Goal: Task Accomplishment & Management: Complete application form

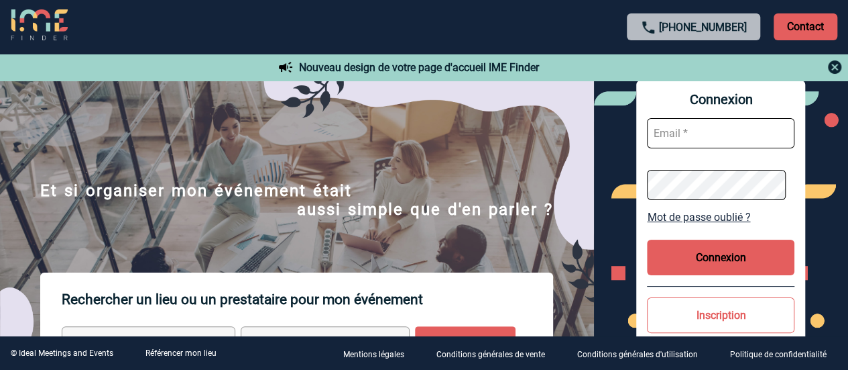
type input "[EMAIL_ADDRESS][PERSON_NAME][DOMAIN_NAME]"
click at [727, 260] on button "Connexion" at bounding box center [721, 257] width 148 height 36
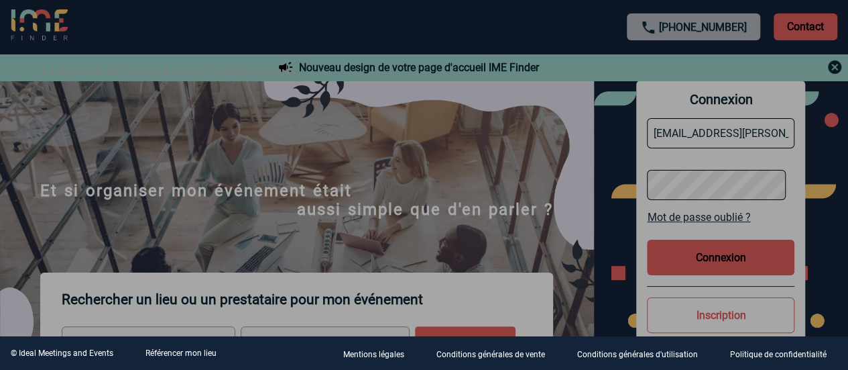
click at [707, 263] on div at bounding box center [424, 185] width 848 height 370
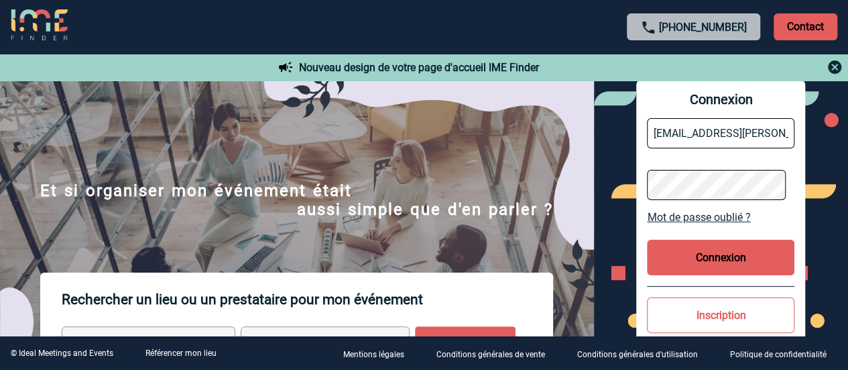
drag, startPoint x: 690, startPoint y: 254, endPoint x: 664, endPoint y: 237, distance: 31.4
click at [690, 254] on button "Connexion" at bounding box center [721, 257] width 148 height 36
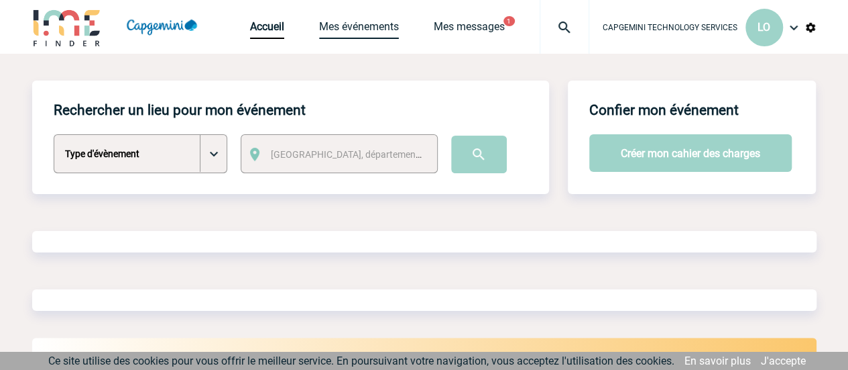
click at [383, 23] on link "Mes événements" at bounding box center [359, 29] width 80 height 19
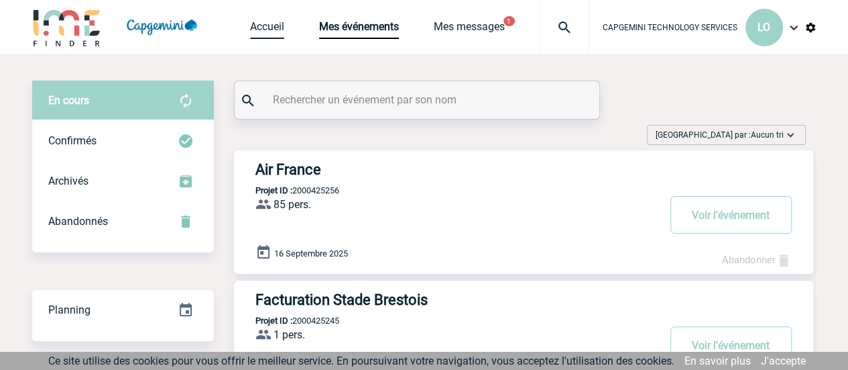
click at [262, 27] on link "Accueil" at bounding box center [267, 29] width 34 height 19
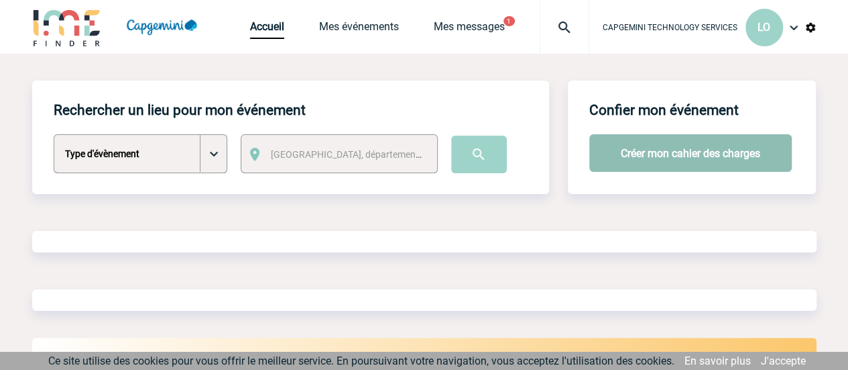
click at [664, 151] on button "Créer mon cahier des charges" at bounding box center [691, 153] width 203 height 38
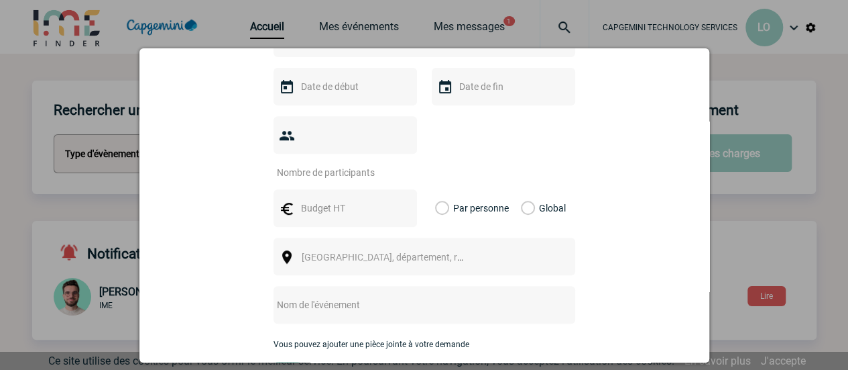
scroll to position [134, 0]
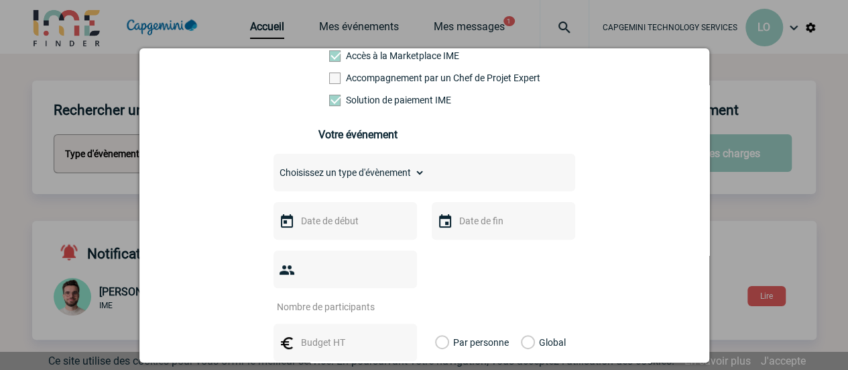
click at [384, 180] on select "Choisissez un type d'évènement Séminaire avec nuitée Séminaire sans nuitée Repa…" at bounding box center [350, 172] width 152 height 19
select select "9"
click at [274, 168] on select "Choisissez un type d'évènement Séminaire avec nuitée Séminaire sans nuitée Repa…" at bounding box center [350, 172] width 152 height 19
click at [342, 227] on input "text" at bounding box center [344, 220] width 93 height 17
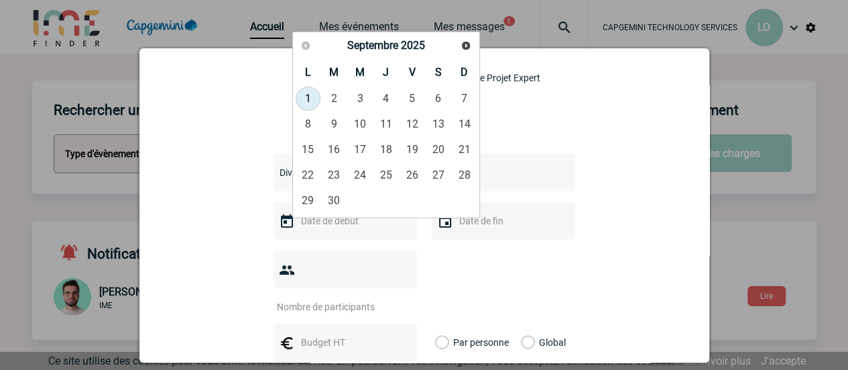
click at [311, 98] on link "1" at bounding box center [308, 99] width 25 height 24
type input "01-09-2025"
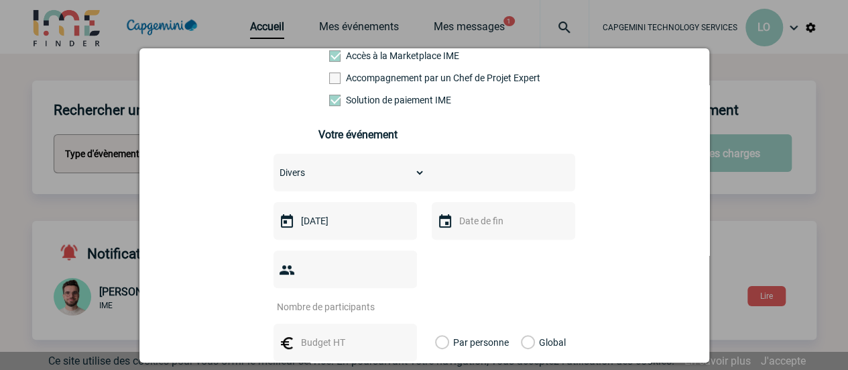
click at [446, 222] on img at bounding box center [445, 221] width 16 height 16
click at [461, 227] on input "text" at bounding box center [502, 220] width 93 height 17
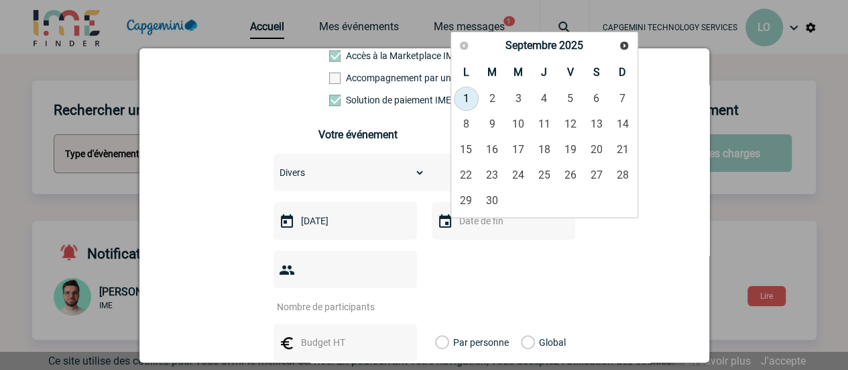
click at [463, 97] on link "1" at bounding box center [466, 99] width 25 height 24
type input "01-09-2025"
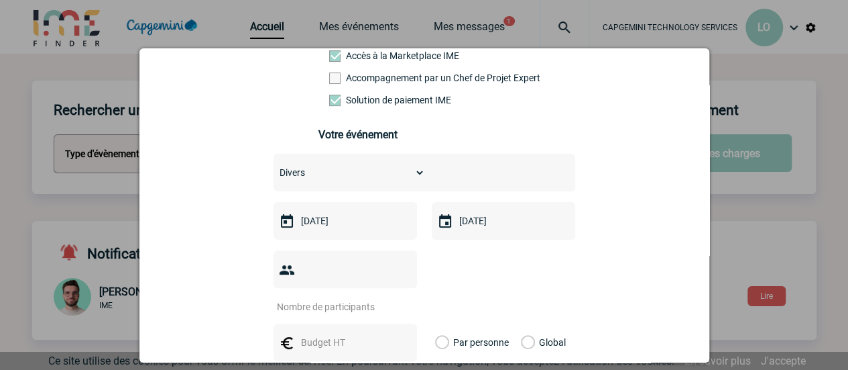
click at [325, 298] on input "number" at bounding box center [337, 306] width 126 height 17
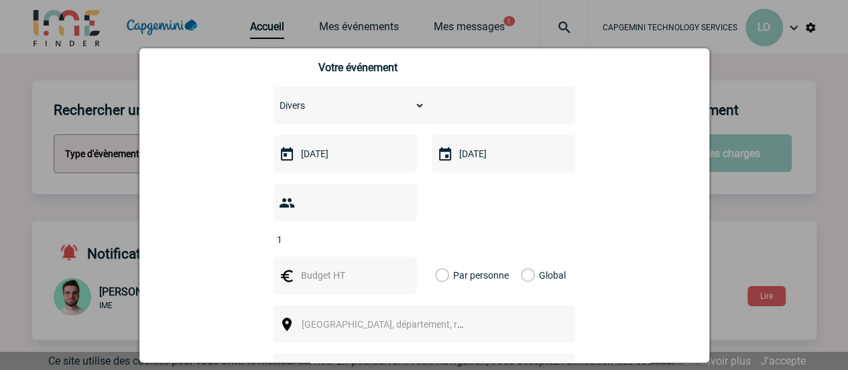
type input "1"
click at [357, 266] on input "text" at bounding box center [344, 274] width 93 height 17
click at [524, 256] on label "Global" at bounding box center [525, 275] width 9 height 38
click at [0, 0] on input "Global" at bounding box center [0, 0] width 0 height 0
drag, startPoint x: 325, startPoint y: 260, endPoint x: 285, endPoint y: 255, distance: 40.5
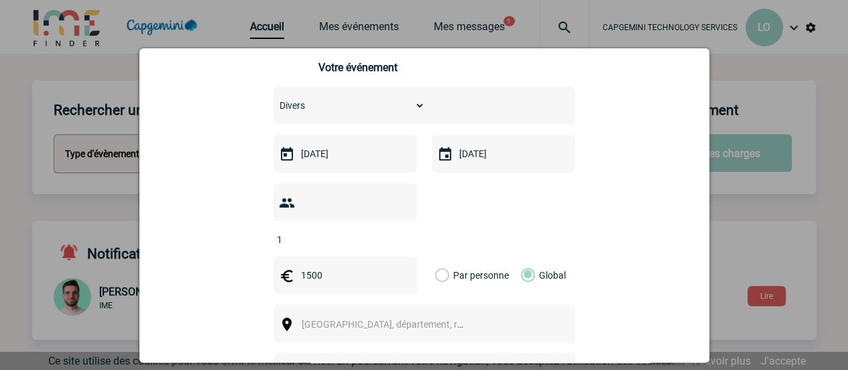
click at [285, 256] on div "1500" at bounding box center [346, 275] width 144 height 38
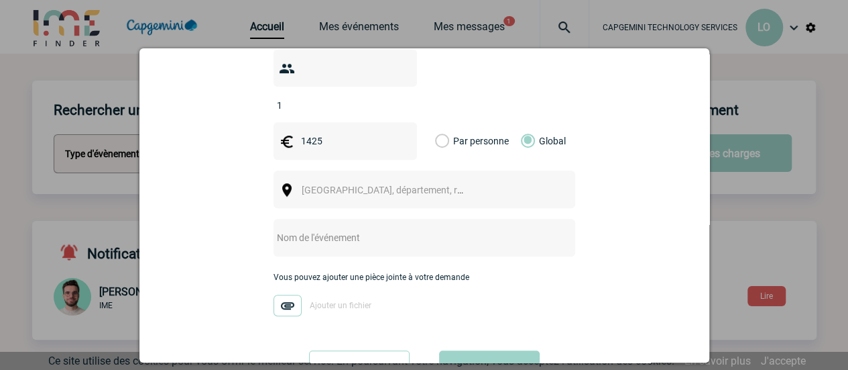
type input "1425"
click at [368, 184] on span "Ville, département, région..." at bounding box center [395, 189] width 186 height 11
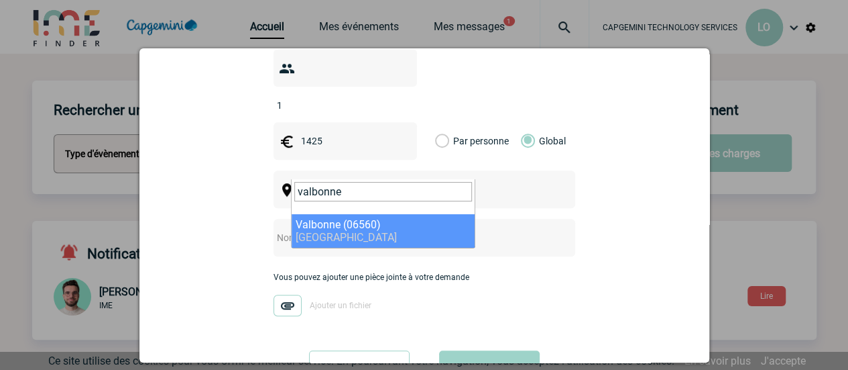
type input "valbonne"
select select "7179"
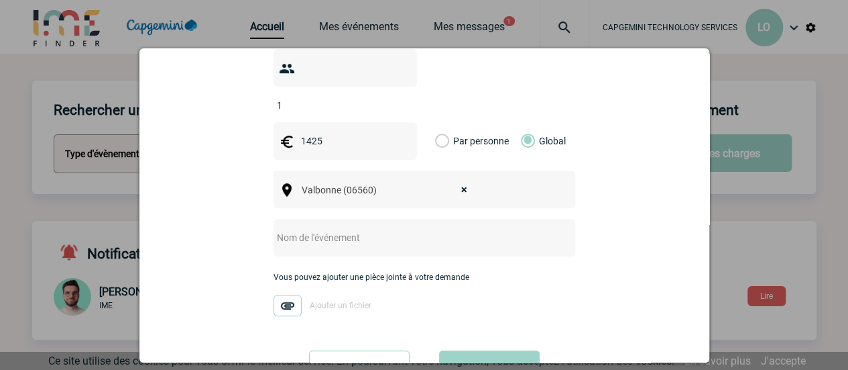
click at [354, 229] on input "text" at bounding box center [407, 237] width 266 height 17
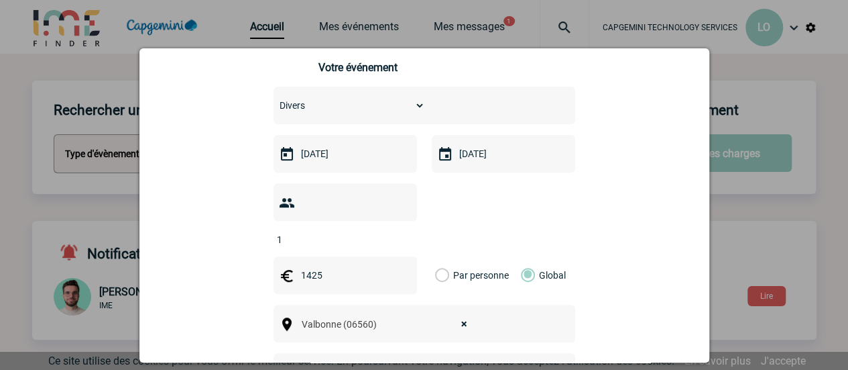
scroll to position [371, 0]
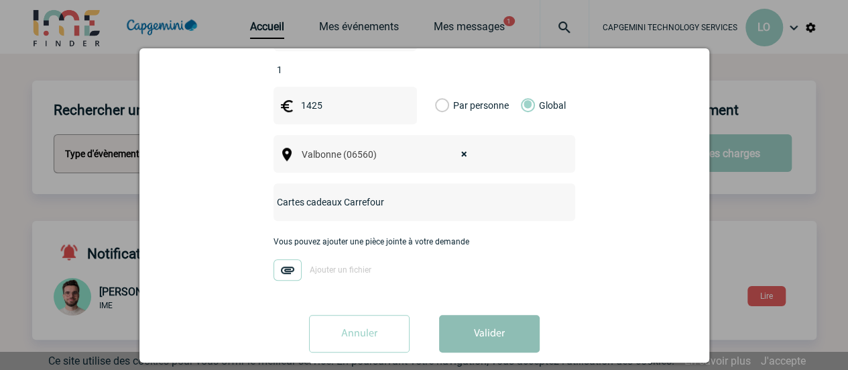
type input "Cartes cadeaux Carrefour"
click at [499, 315] on button "Valider" at bounding box center [489, 334] width 101 height 38
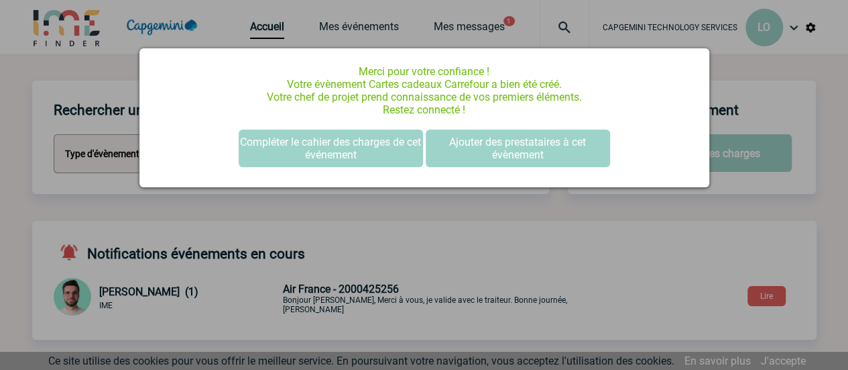
scroll to position [0, 0]
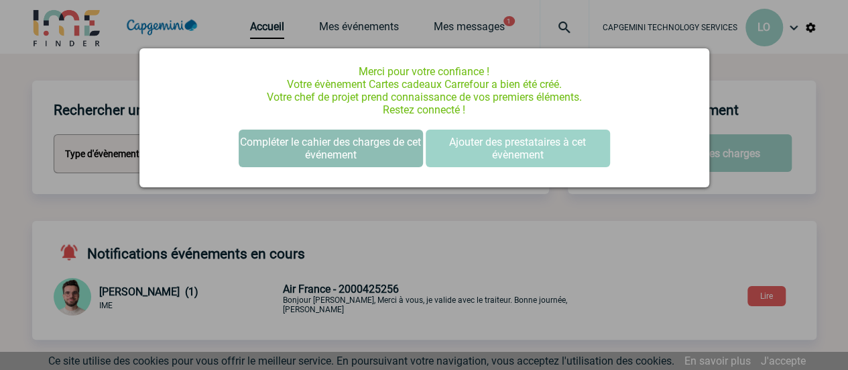
click at [387, 143] on button "Compléter le cahier des charges de cet événement" at bounding box center [331, 148] width 184 height 38
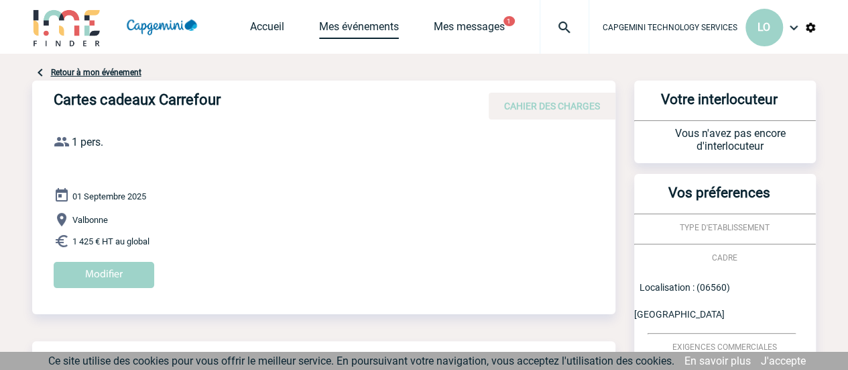
click at [385, 30] on link "Mes événements" at bounding box center [359, 29] width 80 height 19
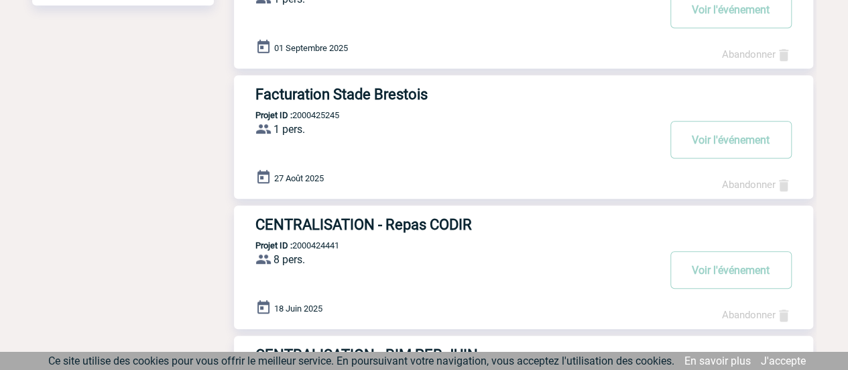
scroll to position [268, 0]
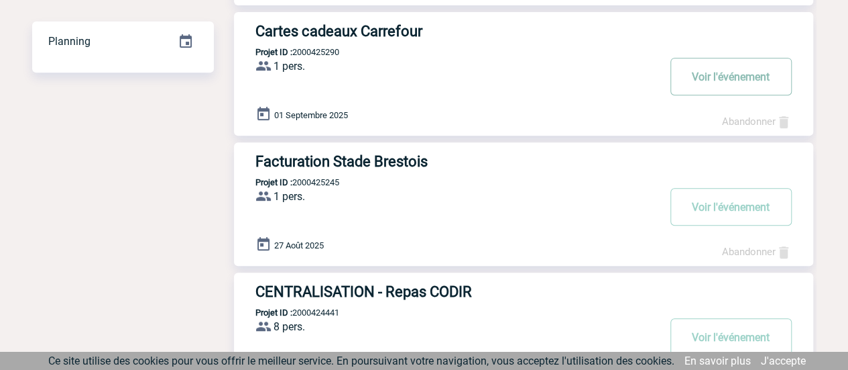
click at [742, 70] on button "Voir l'événement" at bounding box center [731, 77] width 121 height 38
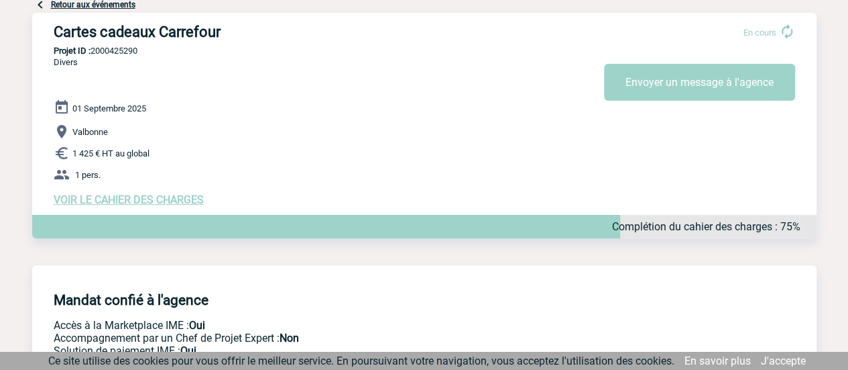
scroll to position [67, 0]
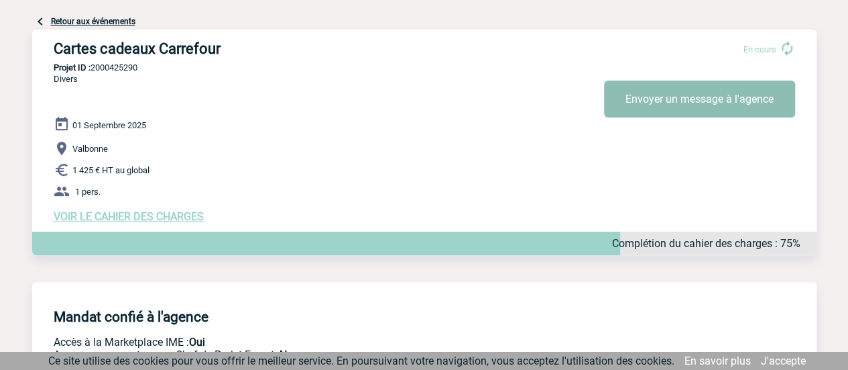
click at [713, 98] on button "Envoyer un message à l'agence" at bounding box center [699, 98] width 191 height 37
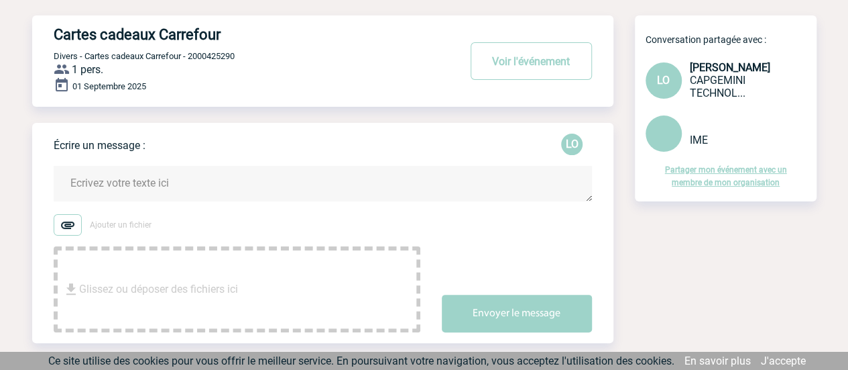
scroll to position [129, 0]
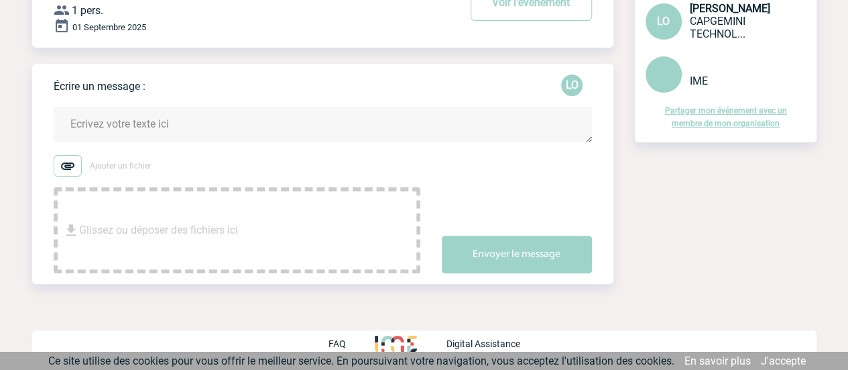
click at [164, 123] on textarea at bounding box center [323, 125] width 539 height 36
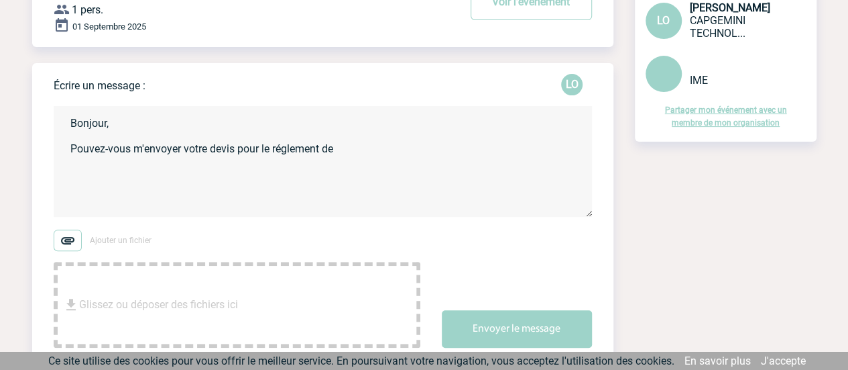
click at [287, 150] on textarea "Bonjour, Pouvez-vous m'envoyer votre devis pour le réglement de" at bounding box center [323, 161] width 539 height 111
click at [368, 151] on textarea "Bonjour, Pouvez-vous m'envoyer votre devis pour le règlement de" at bounding box center [323, 161] width 539 height 111
paste textarea "Sophie DARBOIS CARREFOUR PRO & CADEAUX Responsable Commerciale Régionale 07.84.…"
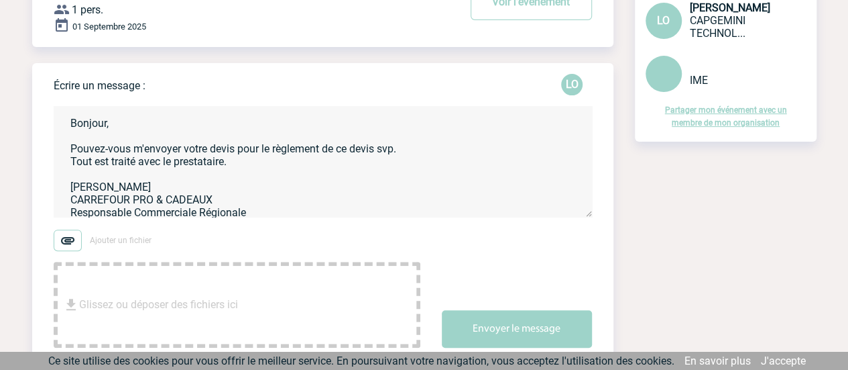
scroll to position [43, 0]
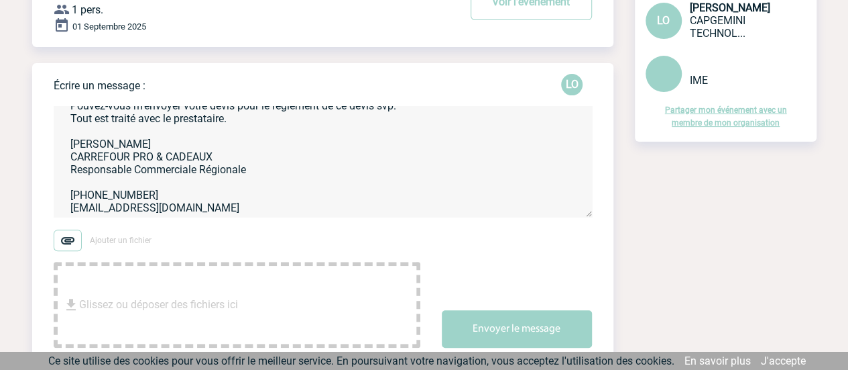
click at [141, 184] on textarea "Bonjour, Pouvez-vous m'envoyer votre devis pour le règlement de ce devis svp. T…" at bounding box center [323, 161] width 539 height 111
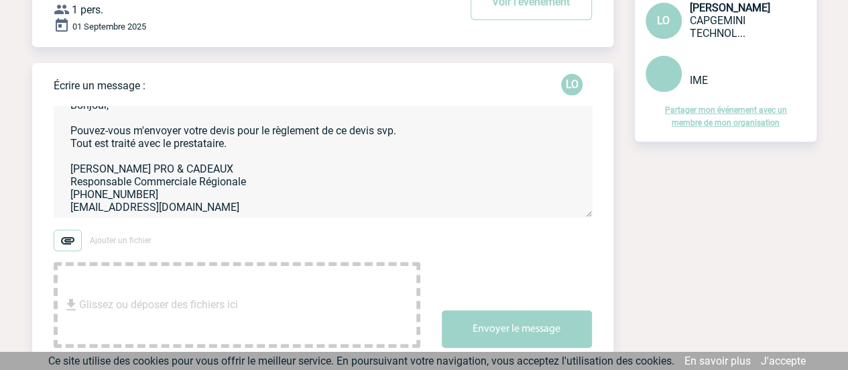
scroll to position [33, 0]
click at [251, 208] on textarea "Bonjour, Pouvez-vous m'envoyer votre devis pour le règlement de ce devis svp. T…" at bounding box center [323, 161] width 539 height 111
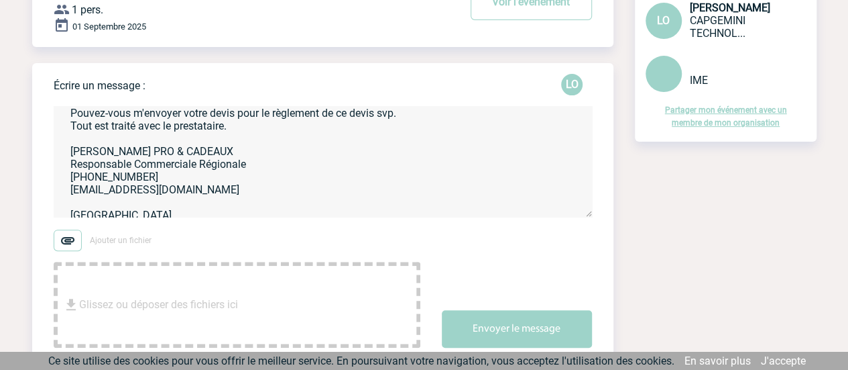
scroll to position [0, 0]
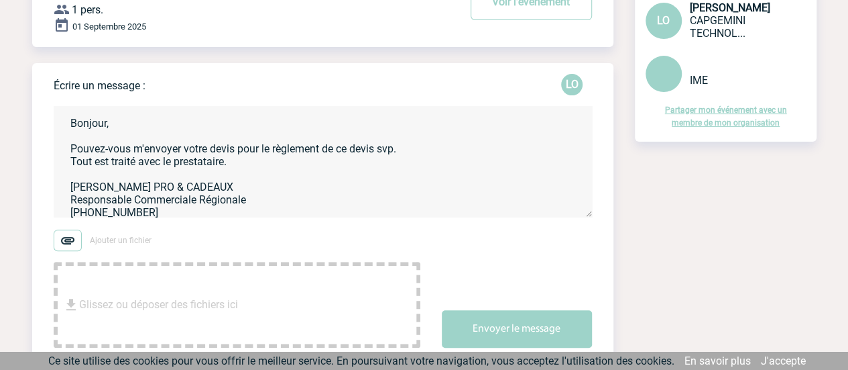
click at [376, 149] on textarea "Bonjour, Pouvez-vous m'envoyer votre devis pour le règlement de ce devis svp. T…" at bounding box center [323, 161] width 539 height 111
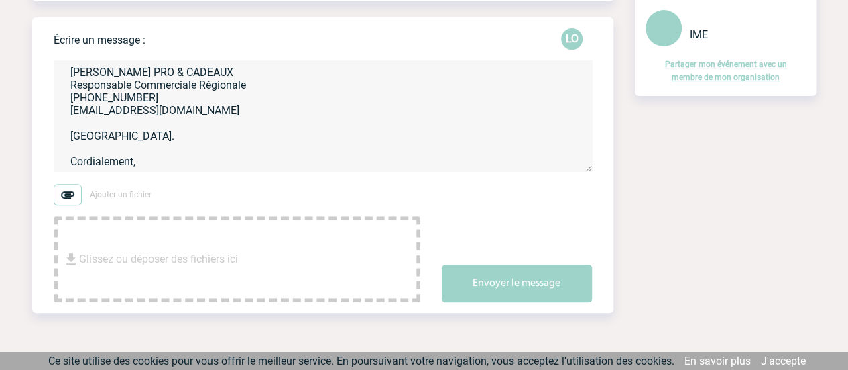
scroll to position [196, 0]
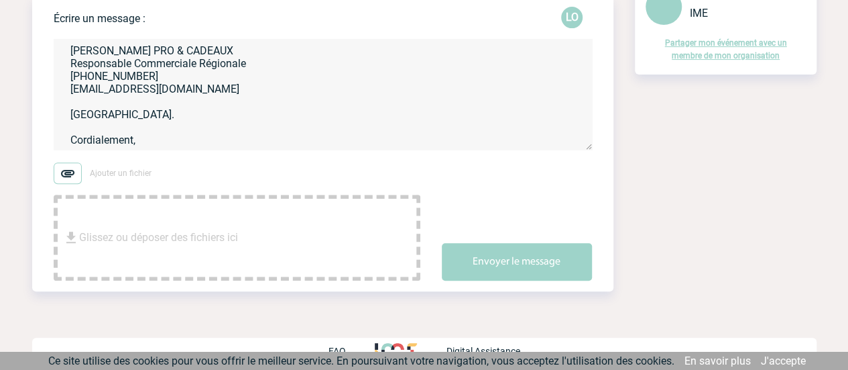
type textarea "Bonjour, Pouvez-vous m'envoyer votre devis pour le règlement de cette prestatio…"
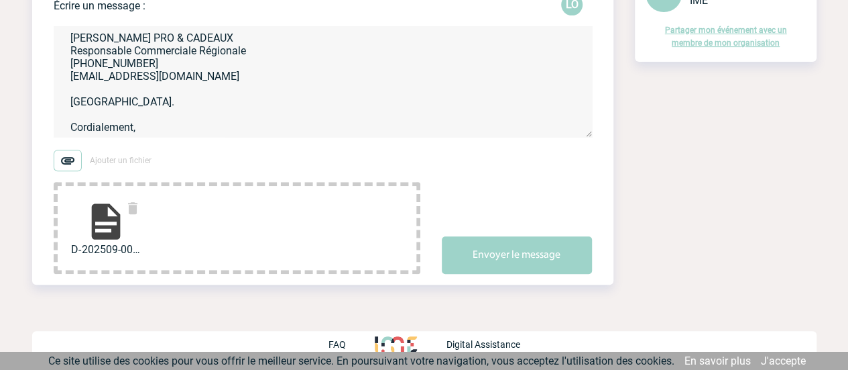
scroll to position [210, 0]
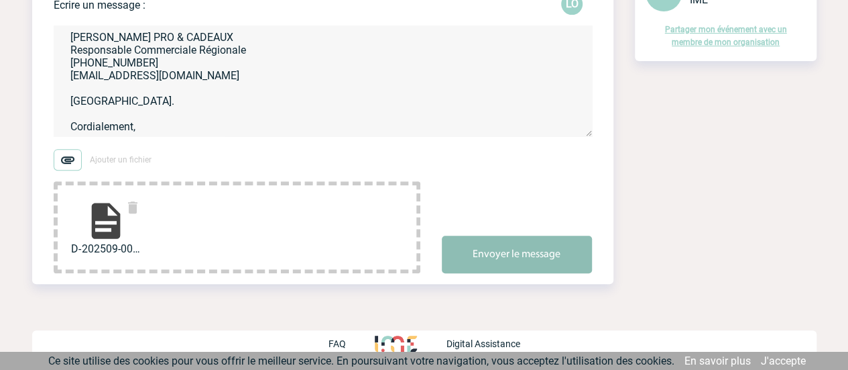
click at [496, 256] on button "Envoyer le message" at bounding box center [517, 254] width 150 height 38
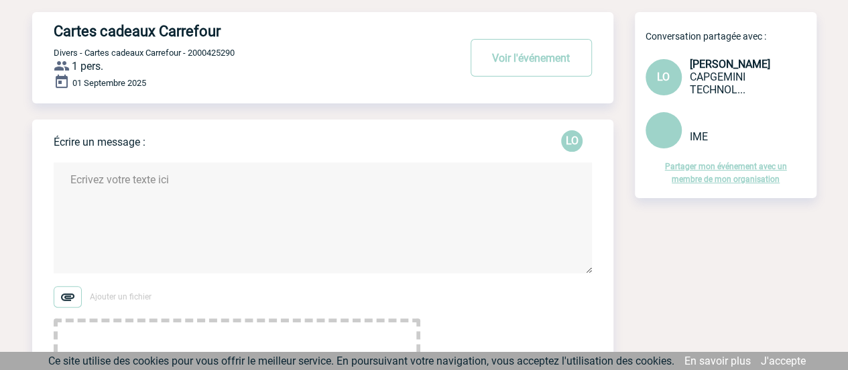
scroll to position [0, 0]
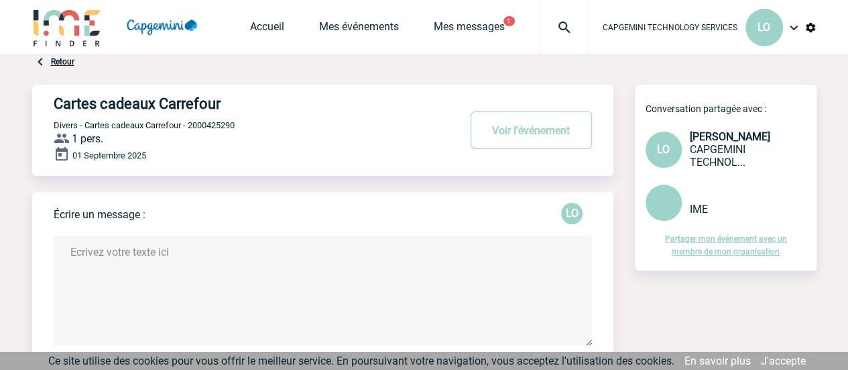
click at [467, 11] on div "Accueil Mes événements Mes messages 1 Projet, client Projet, client" at bounding box center [419, 27] width 339 height 54
click at [465, 22] on link "Mes messages" at bounding box center [469, 29] width 71 height 19
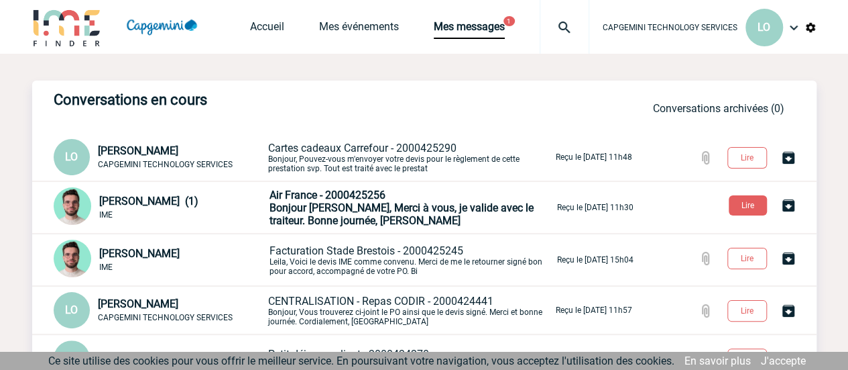
click at [355, 209] on span "Bonjour Leila, Merci à vous, je valide avec le traiteur. Bonne journée, Benjamin" at bounding box center [402, 213] width 264 height 25
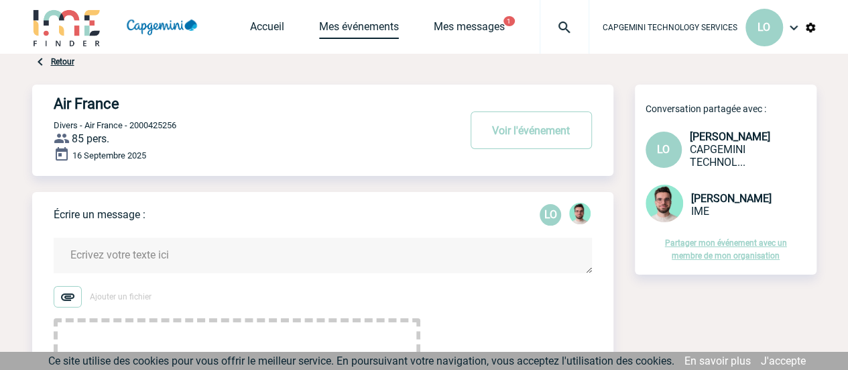
drag, startPoint x: 369, startPoint y: 34, endPoint x: 410, endPoint y: 107, distance: 84.1
click at [369, 34] on link "Mes événements" at bounding box center [359, 29] width 80 height 19
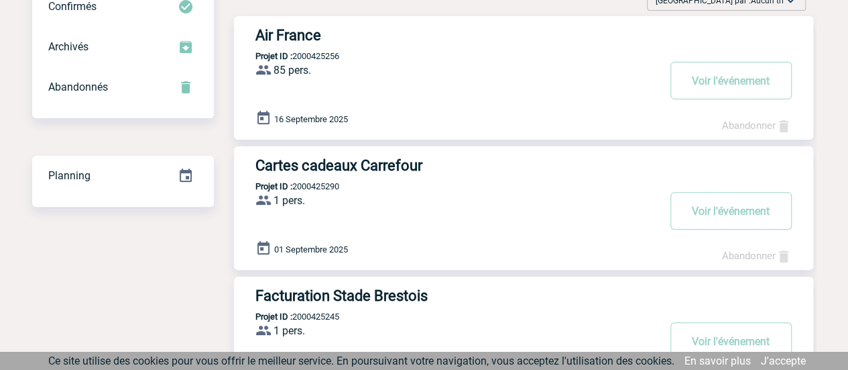
scroll to position [268, 0]
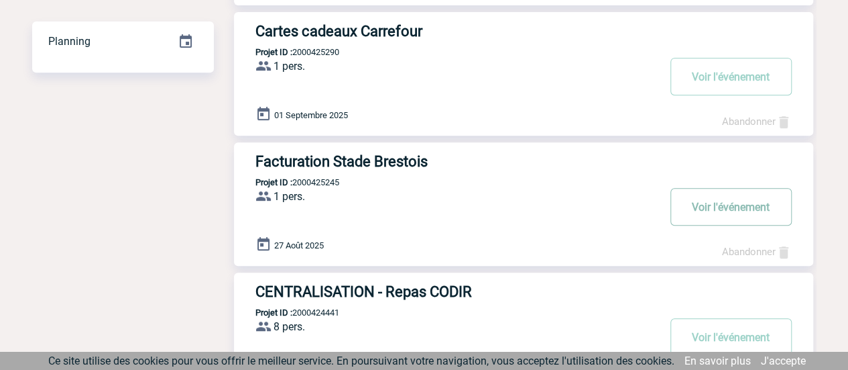
click at [719, 208] on button "Voir l'événement" at bounding box center [731, 207] width 121 height 38
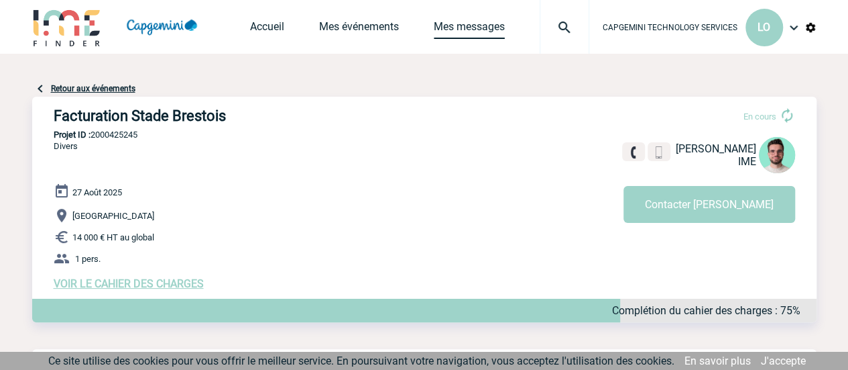
click at [451, 29] on link "Mes messages" at bounding box center [469, 29] width 71 height 19
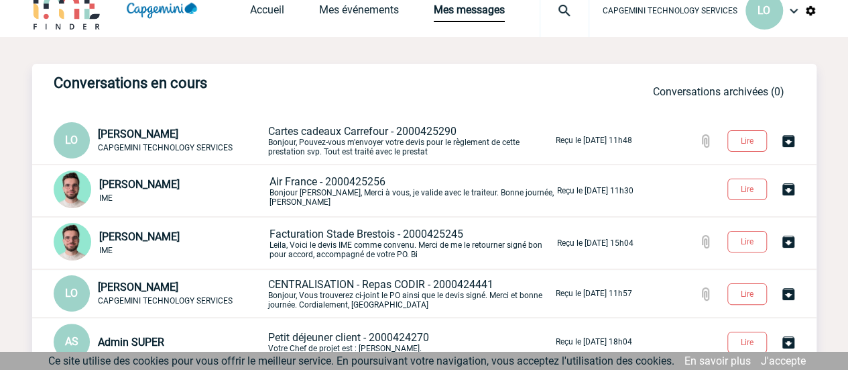
scroll to position [67, 0]
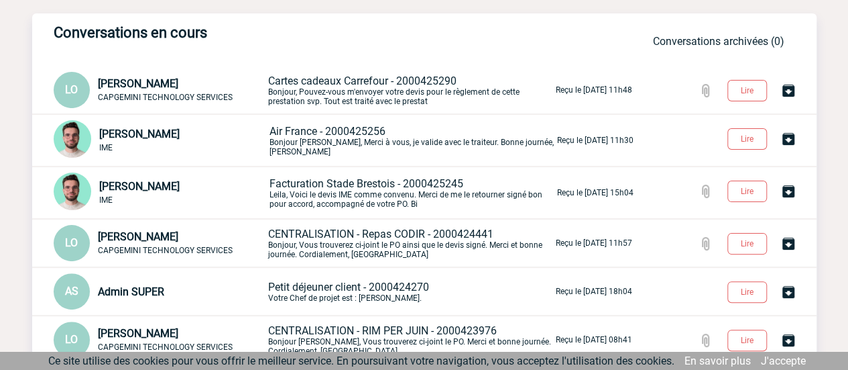
click at [173, 181] on span "[PERSON_NAME]" at bounding box center [139, 186] width 80 height 13
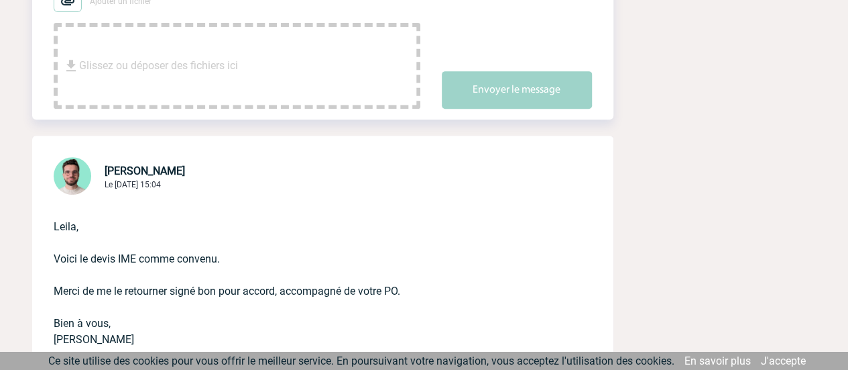
scroll to position [201, 0]
